Goal: Find specific page/section: Find specific page/section

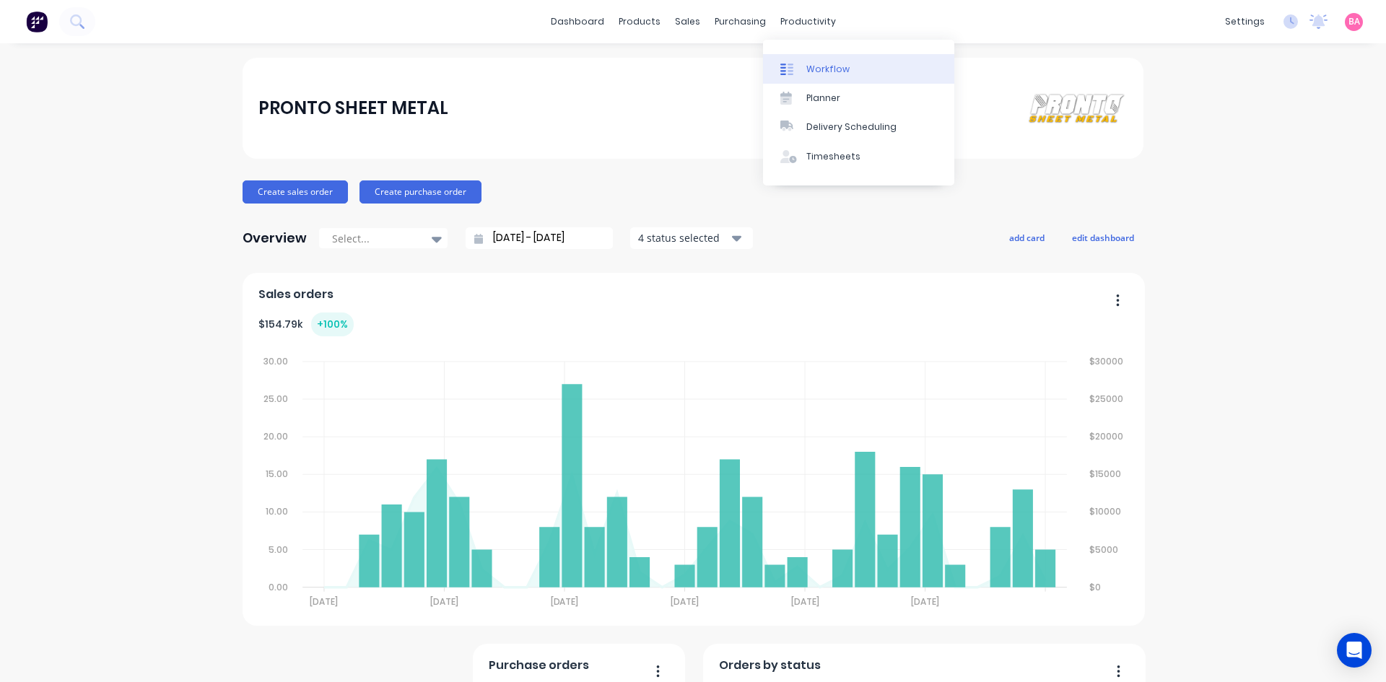
click at [801, 65] on div at bounding box center [791, 69] width 22 height 13
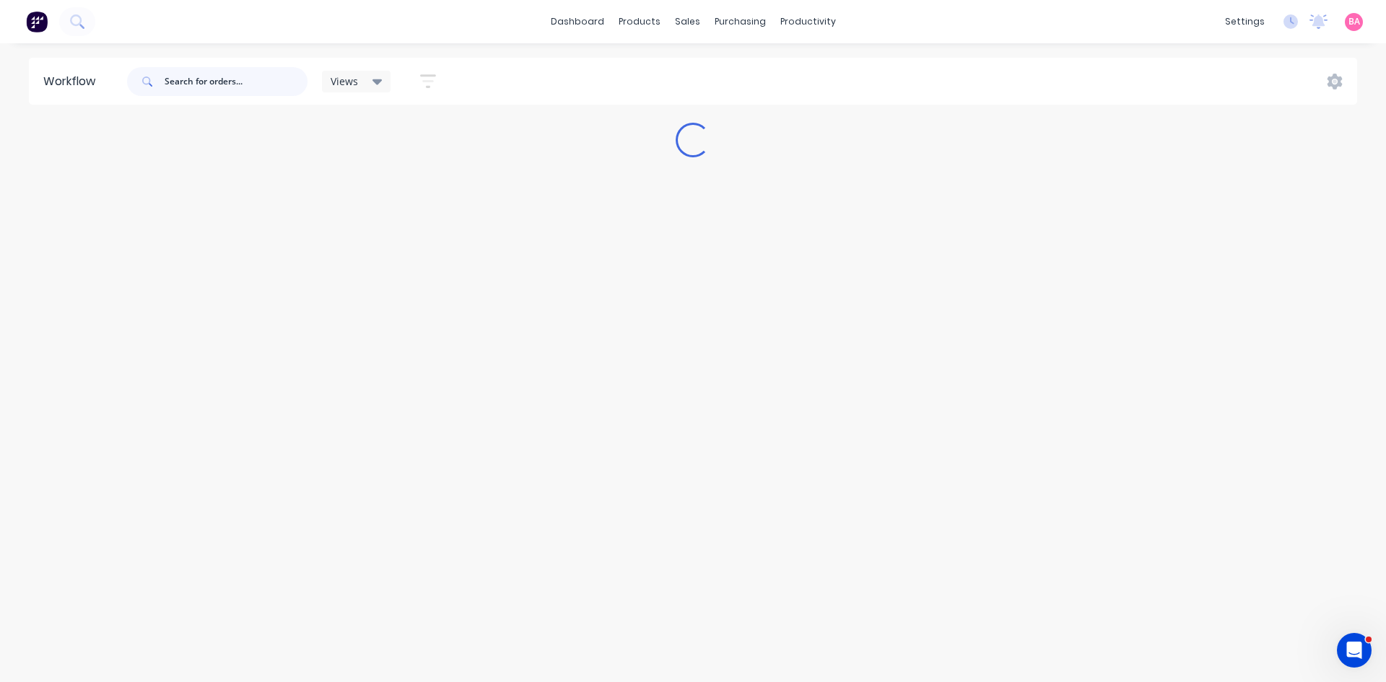
click at [268, 84] on input "text" at bounding box center [236, 81] width 143 height 29
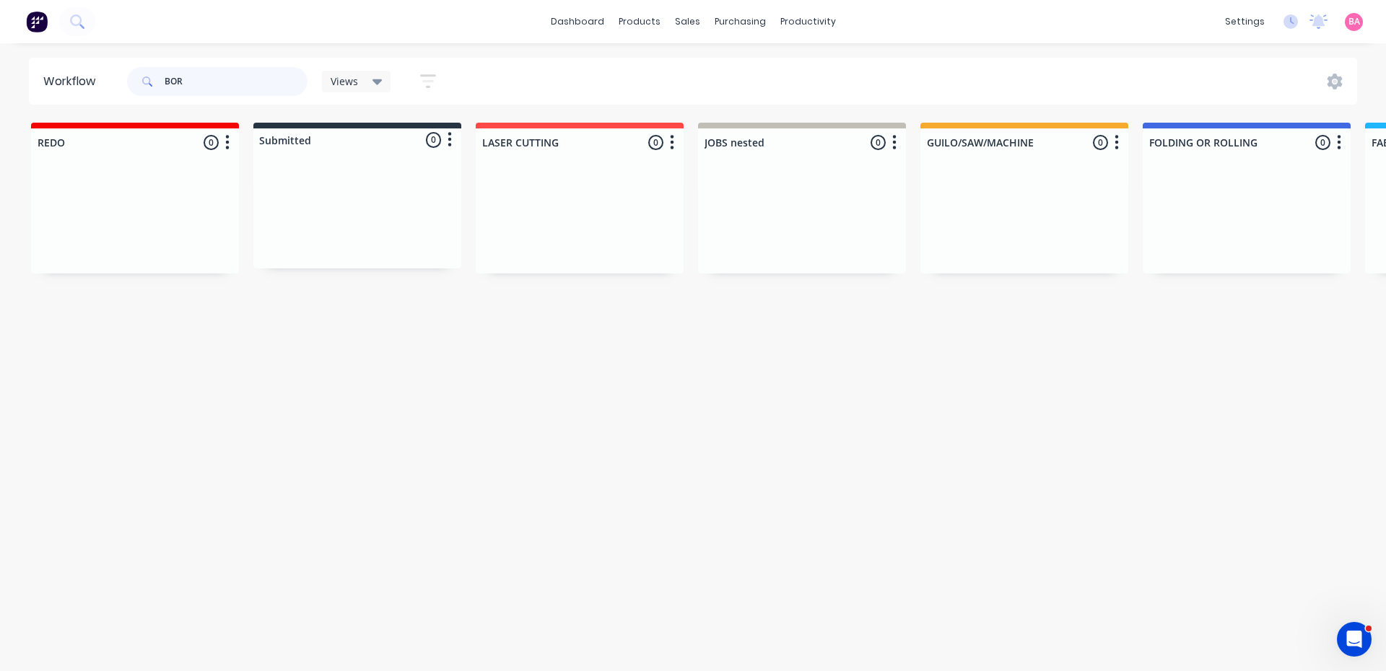
type input "BOR"
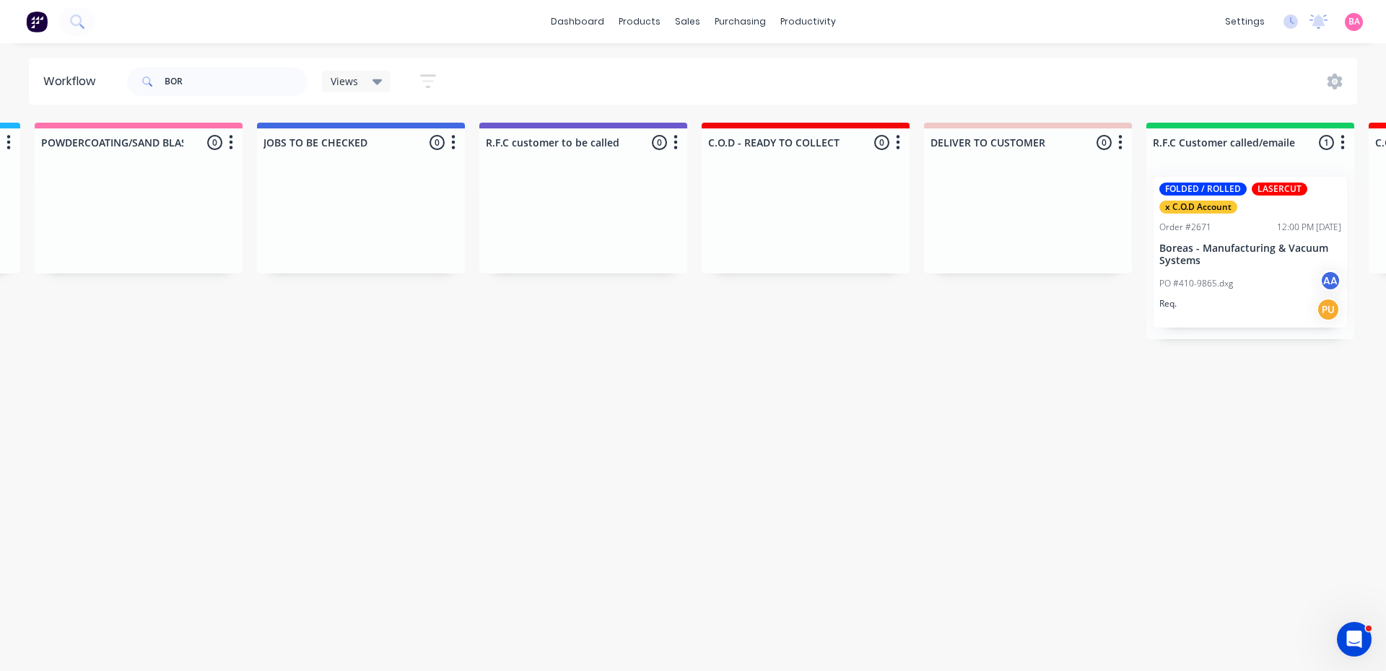
scroll to position [0, 1854]
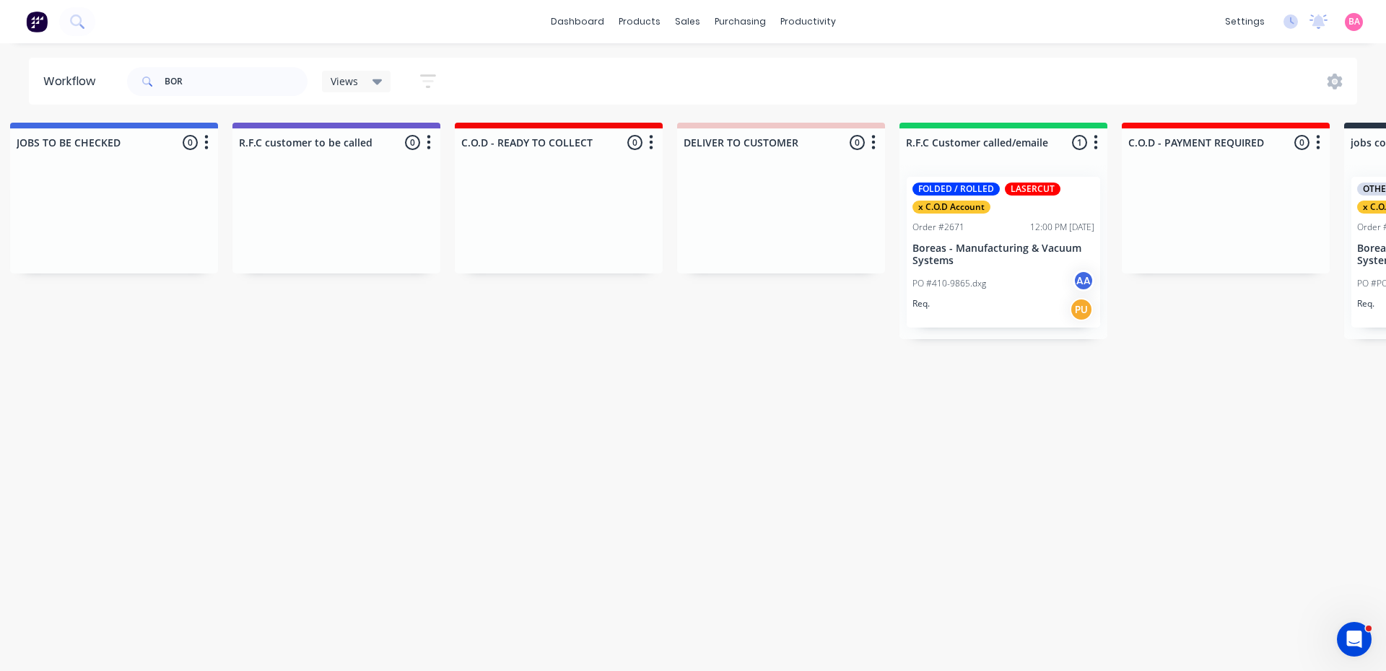
drag, startPoint x: 658, startPoint y: 215, endPoint x: 815, endPoint y: 203, distance: 157.1
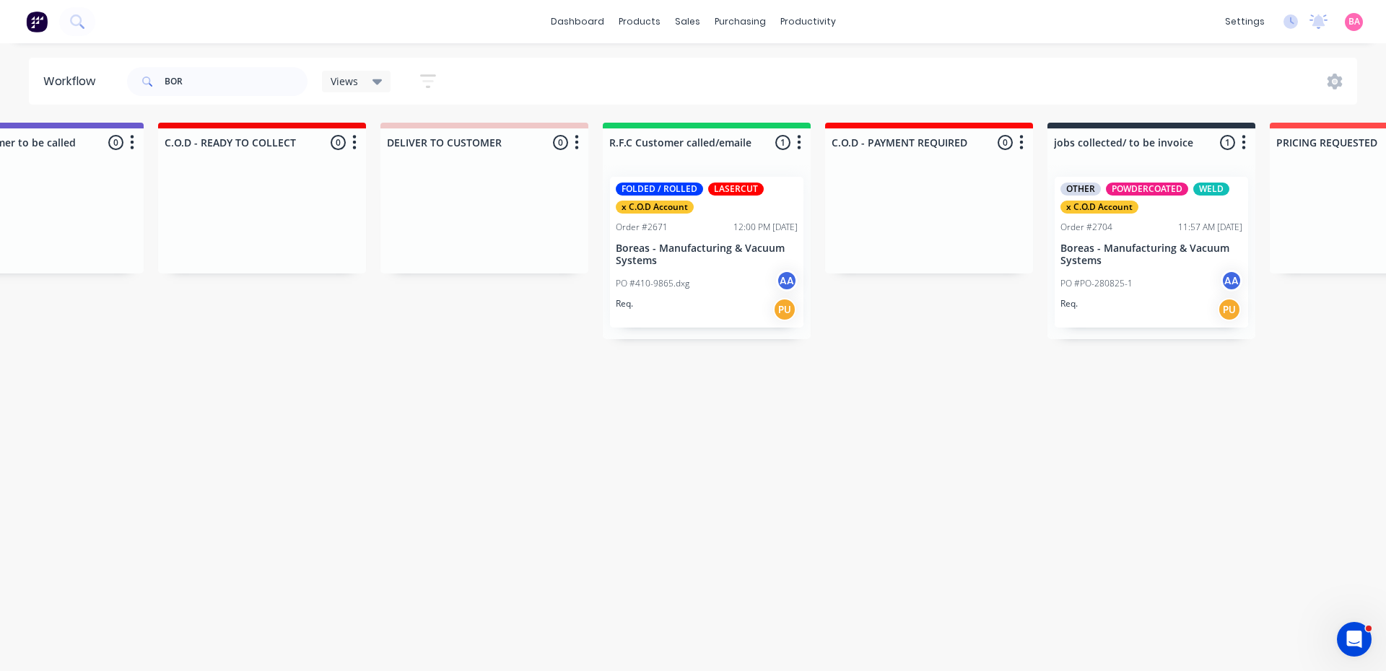
scroll to position [0, 2352]
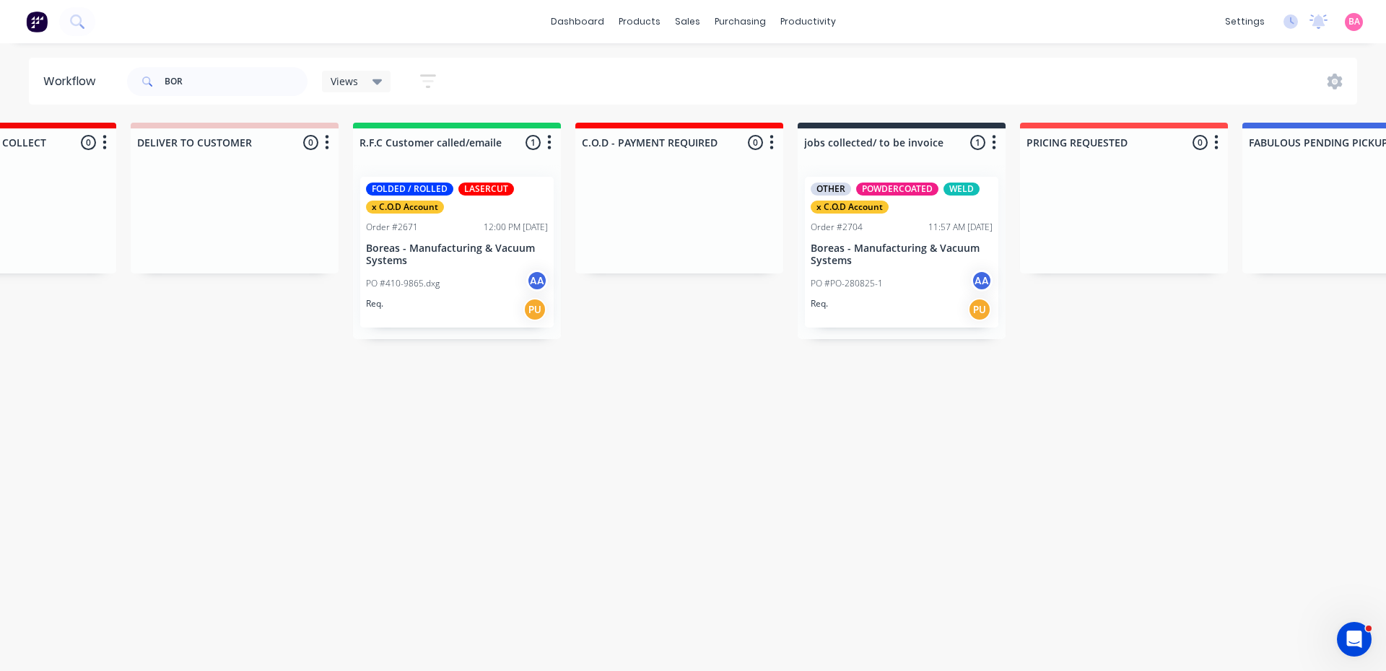
drag, startPoint x: 976, startPoint y: 270, endPoint x: 1055, endPoint y: 288, distance: 80.7
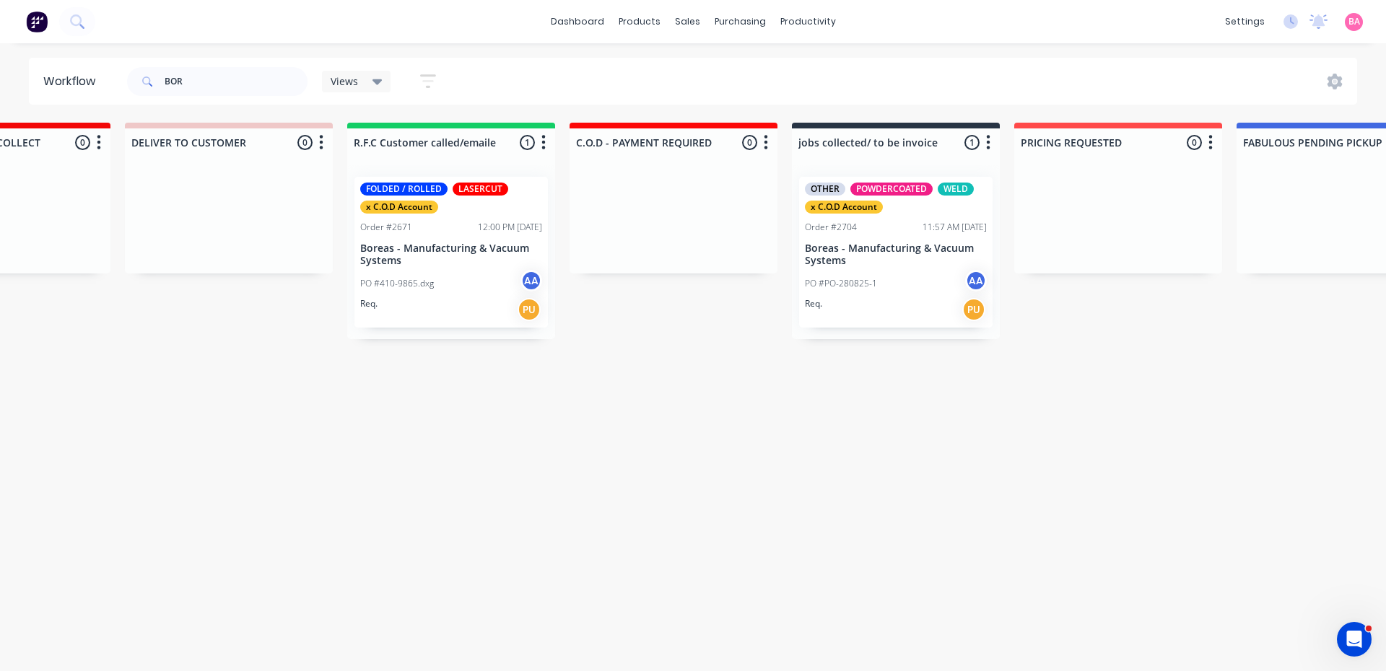
click at [868, 243] on p "Boreas - Manufacturing & Vacuum Systems" at bounding box center [896, 255] width 182 height 25
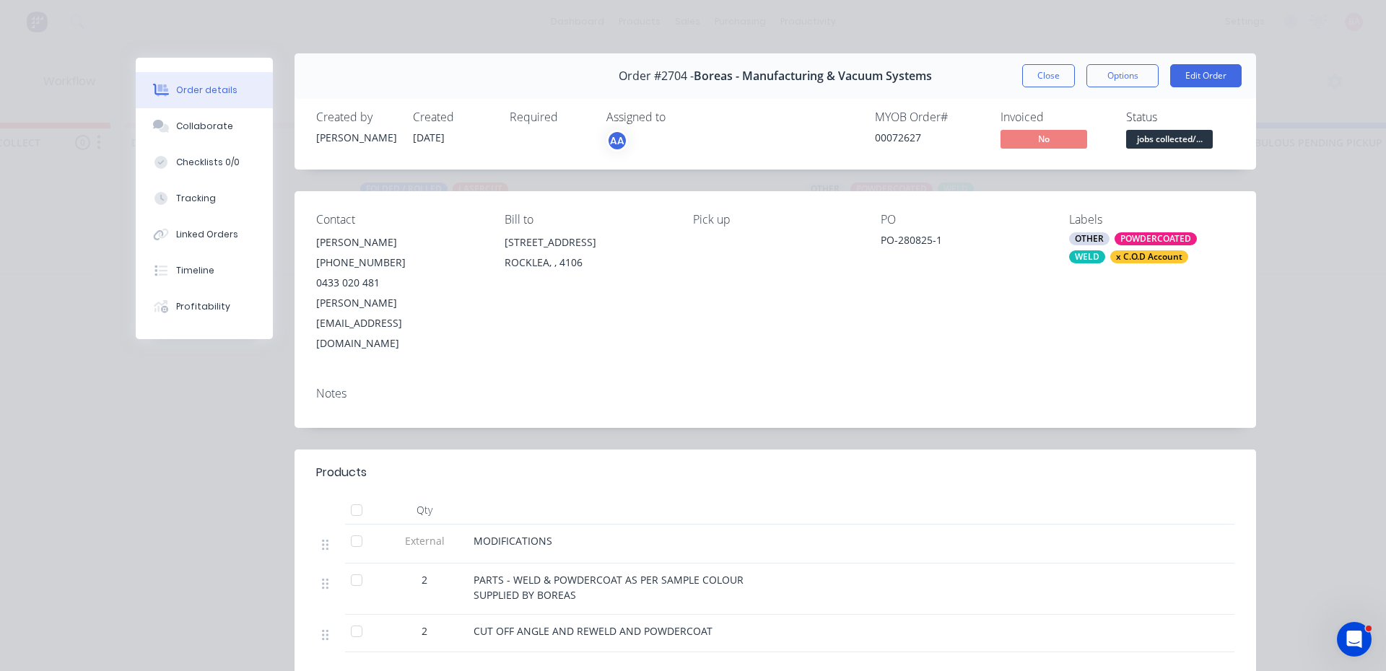
scroll to position [0, 0]
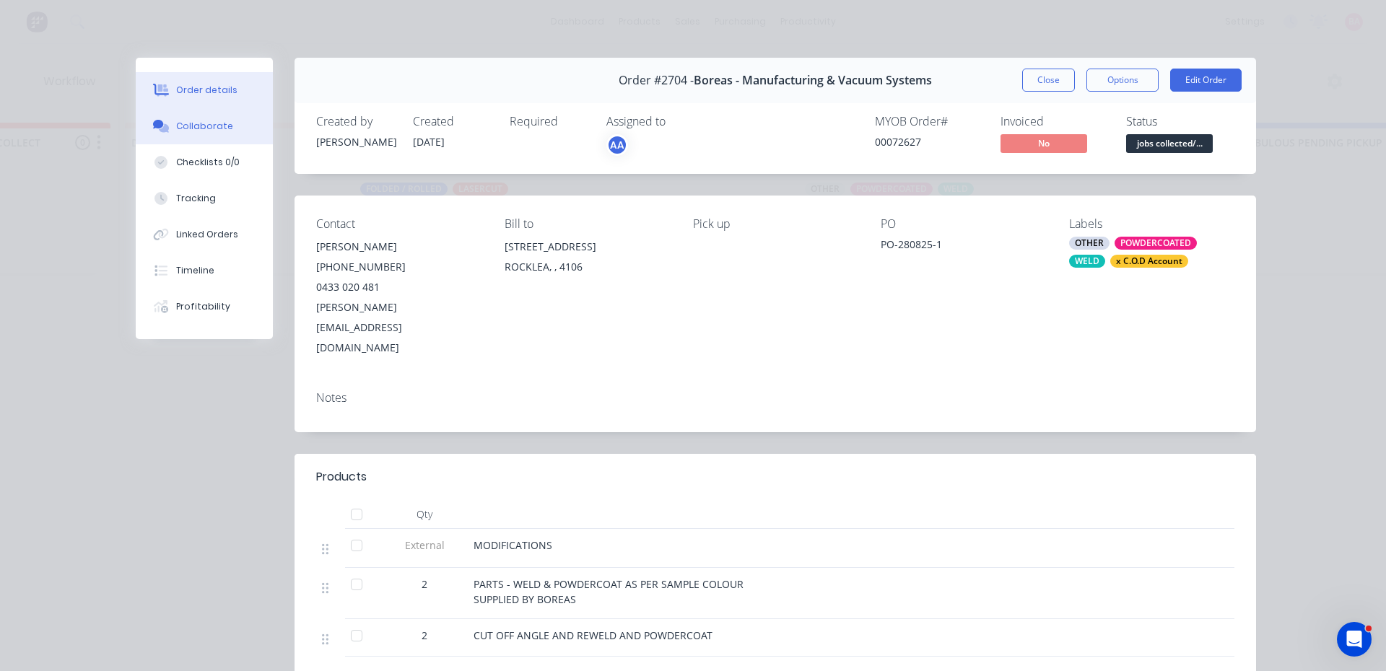
click at [229, 135] on button "Collaborate" at bounding box center [204, 126] width 137 height 36
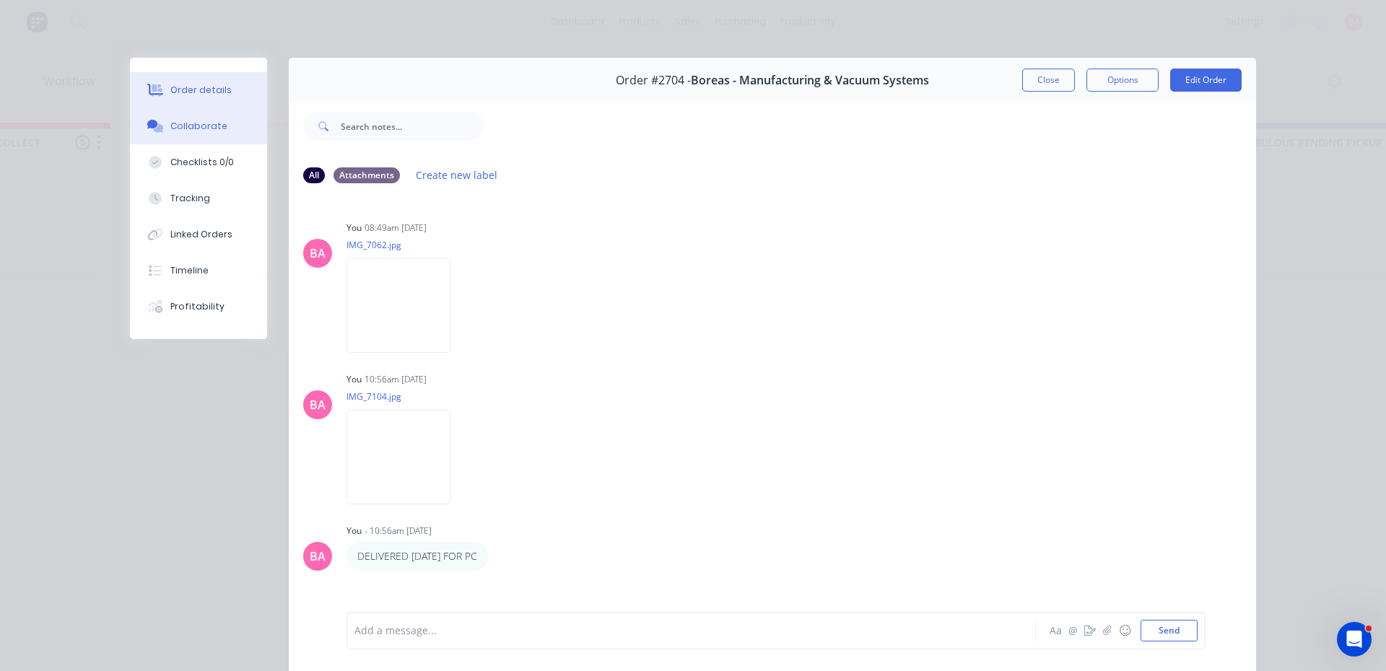
click at [226, 92] on button "Order details" at bounding box center [198, 90] width 137 height 36
